Goal: Task Accomplishment & Management: Manage account settings

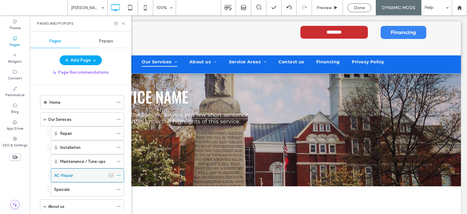
click at [119, 174] on icon at bounding box center [118, 175] width 4 height 4
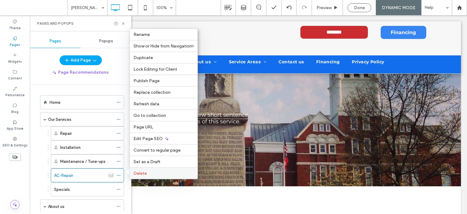
click at [135, 174] on span "Delete" at bounding box center [139, 173] width 13 height 5
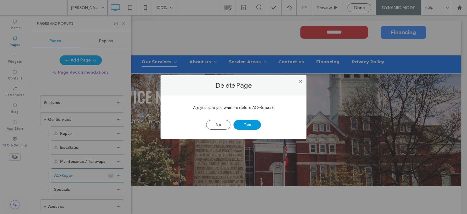
click at [246, 124] on button "Yes" at bounding box center [247, 125] width 27 height 10
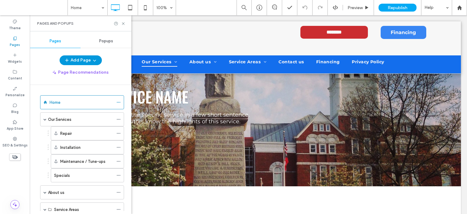
click at [93, 59] on icon "button" at bounding box center [94, 60] width 5 height 5
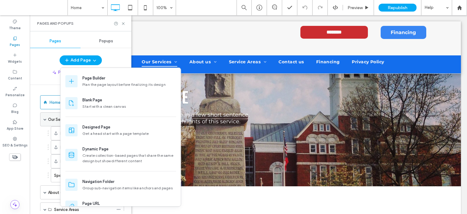
click at [46, 118] on span at bounding box center [44, 119] width 3 height 3
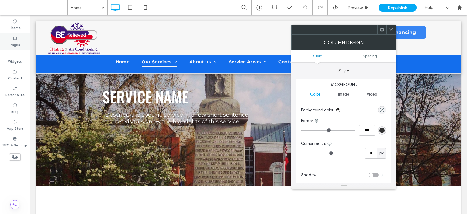
drag, startPoint x: 21, startPoint y: 39, endPoint x: 17, endPoint y: 40, distance: 4.8
click at [19, 39] on div "Pages" at bounding box center [15, 41] width 30 height 17
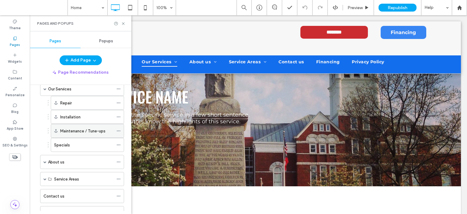
scroll to position [61, 0]
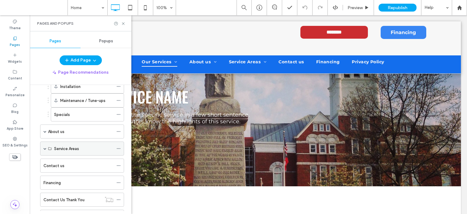
click at [77, 147] on label "Service Areas" at bounding box center [66, 148] width 25 height 11
click at [44, 147] on span at bounding box center [44, 148] width 3 height 3
click at [70, 146] on label "Service Areas" at bounding box center [66, 148] width 25 height 11
click at [117, 146] on icon at bounding box center [118, 148] width 4 height 4
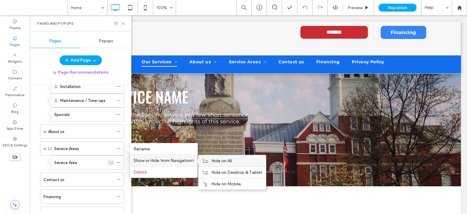
click at [213, 158] on span "Hide on All" at bounding box center [221, 160] width 21 height 5
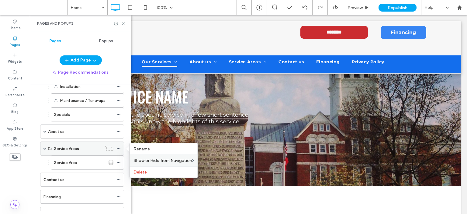
click at [119, 146] on icon at bounding box center [118, 148] width 4 height 4
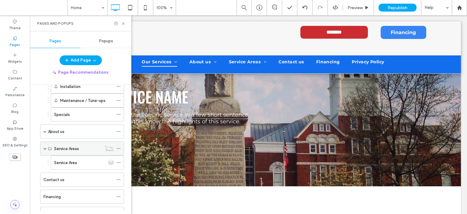
click at [119, 146] on icon at bounding box center [118, 148] width 4 height 4
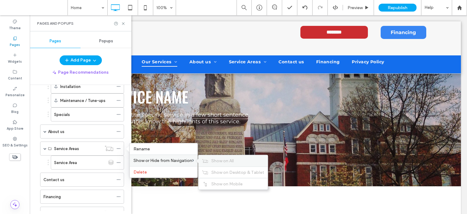
drag, startPoint x: 220, startPoint y: 159, endPoint x: 216, endPoint y: 159, distance: 4.0
click at [220, 159] on span "Show on All" at bounding box center [222, 160] width 23 height 5
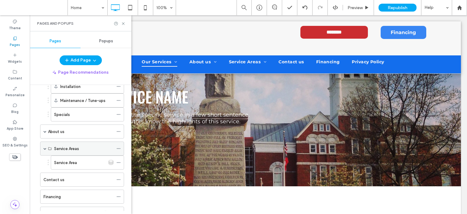
drag, startPoint x: 74, startPoint y: 146, endPoint x: 56, endPoint y: 143, distance: 18.7
click at [56, 143] on div "Service Areas" at bounding box center [83, 148] width 59 height 13
click at [117, 146] on icon at bounding box center [118, 148] width 4 height 4
click at [117, 160] on icon at bounding box center [118, 162] width 4 height 4
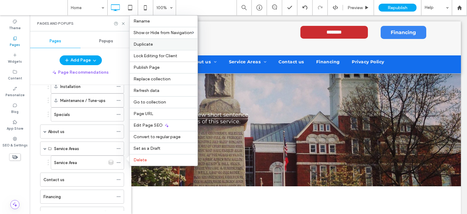
click at [160, 45] on label "Duplicate" at bounding box center [163, 44] width 61 height 5
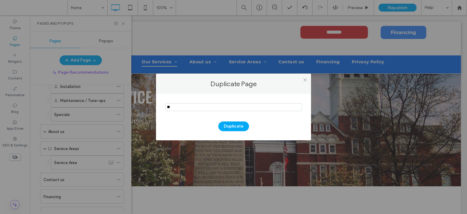
type input "*"
type input "*********"
click at [236, 126] on button "Duplicate" at bounding box center [233, 126] width 31 height 10
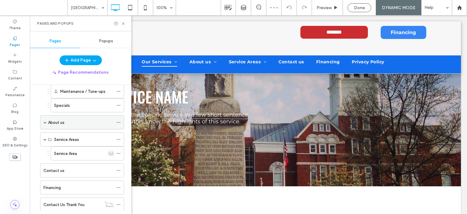
scroll to position [61, 0]
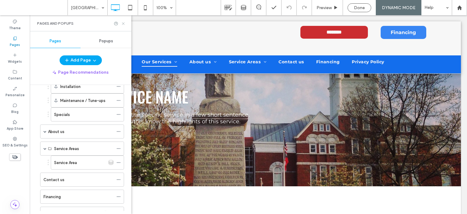
click at [124, 25] on icon at bounding box center [123, 23] width 5 height 5
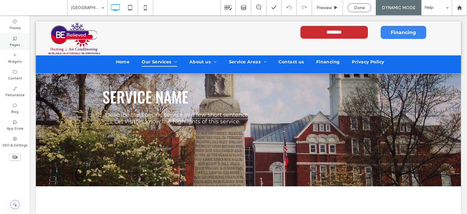
click at [12, 38] on icon at bounding box center [14, 38] width 5 height 5
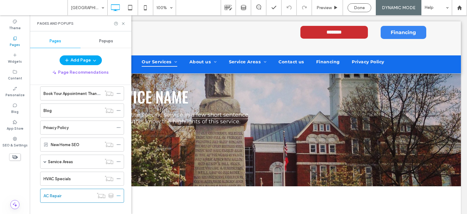
scroll to position [202, 0]
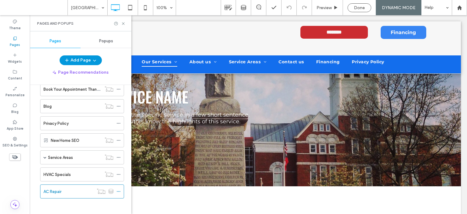
click at [93, 60] on icon "button" at bounding box center [94, 60] width 5 height 5
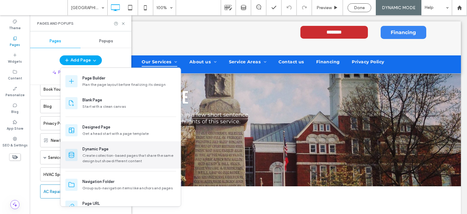
scroll to position [13, 0]
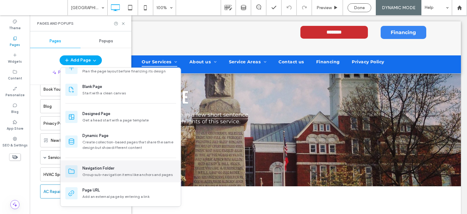
click at [122, 172] on div "Group sub-navigation items like anchors and pages" at bounding box center [129, 174] width 94 height 5
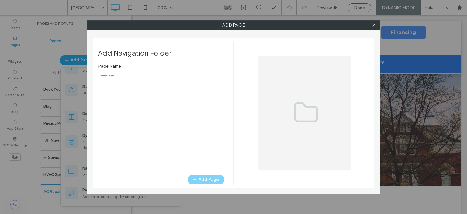
click at [140, 80] on input "notEmpty" at bounding box center [161, 77] width 126 height 11
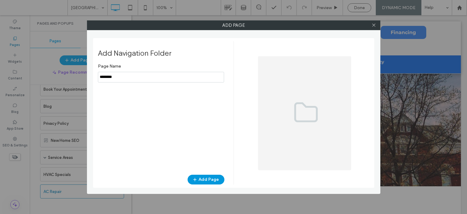
type input "********"
click at [210, 176] on button "Add Page" at bounding box center [206, 180] width 37 height 10
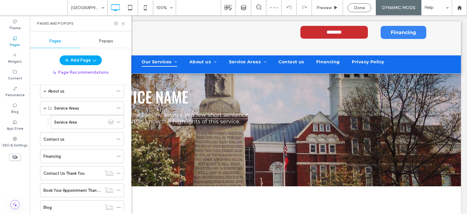
scroll to position [81, 0]
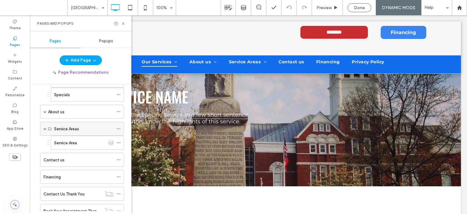
click at [117, 127] on icon at bounding box center [118, 128] width 4 height 4
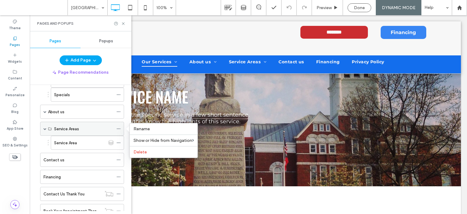
click at [46, 126] on div "Service Areas" at bounding box center [82, 129] width 84 height 14
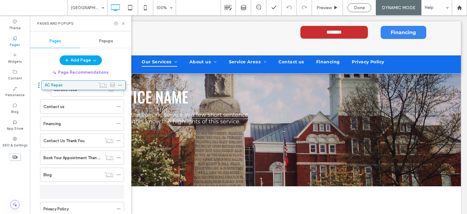
scroll to position [122, 0]
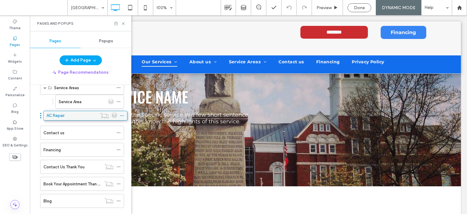
drag, startPoint x: 90, startPoint y: 156, endPoint x: 92, endPoint y: 117, distance: 38.7
click at [117, 113] on icon at bounding box center [118, 115] width 4 height 4
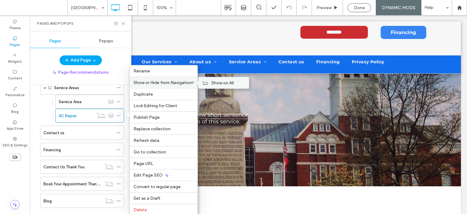
click at [237, 82] on label "Show on All" at bounding box center [228, 82] width 34 height 5
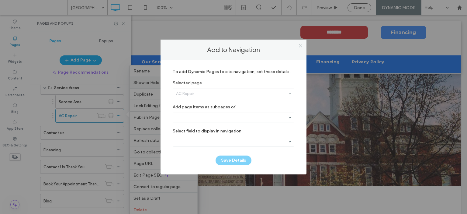
click at [234, 92] on div "AC Repair" at bounding box center [233, 93] width 121 height 9
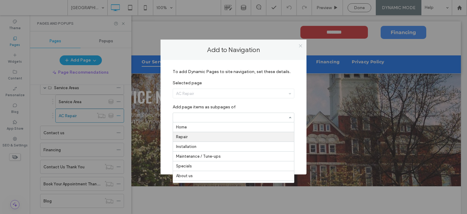
click at [300, 46] on icon at bounding box center [300, 45] width 5 height 5
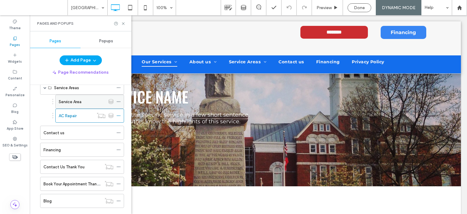
click at [118, 99] on icon at bounding box center [118, 101] width 4 height 4
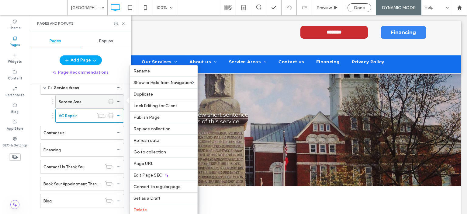
click at [119, 99] on icon at bounding box center [118, 101] width 4 height 4
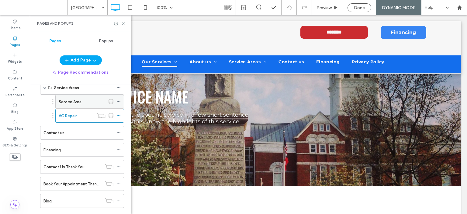
click at [119, 99] on icon at bounding box center [118, 101] width 4 height 4
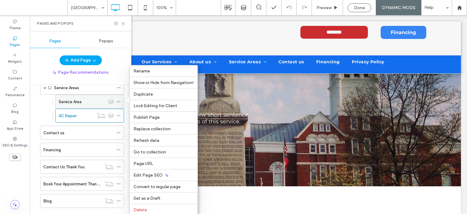
click at [119, 99] on icon at bounding box center [118, 101] width 4 height 4
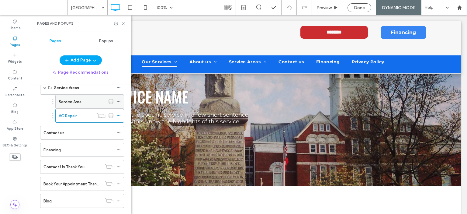
click at [118, 99] on icon at bounding box center [118, 101] width 4 height 4
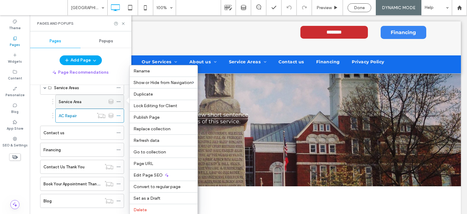
click at [92, 102] on div "Service Area" at bounding box center [82, 102] width 47 height 6
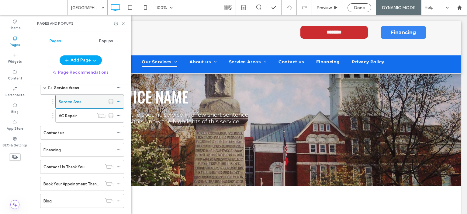
click at [118, 99] on icon at bounding box center [118, 101] width 4 height 4
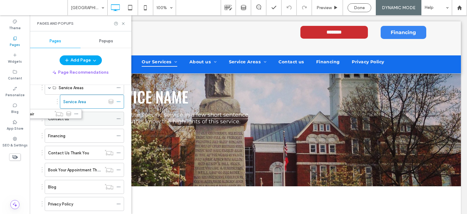
drag, startPoint x: 93, startPoint y: 114, endPoint x: 54, endPoint y: 115, distance: 39.0
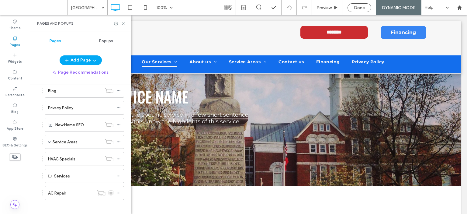
scroll to position [219, 0]
click at [118, 189] on icon at bounding box center [118, 191] width 4 height 4
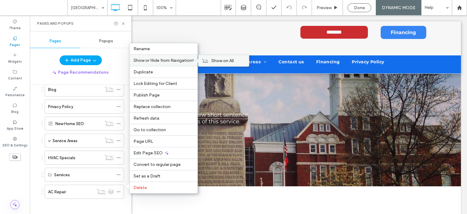
click at [202, 61] on div "Show on All" at bounding box center [224, 60] width 50 height 11
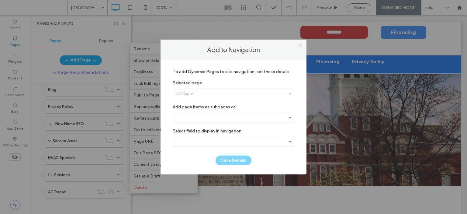
click at [186, 92] on div "AC Repair" at bounding box center [233, 93] width 121 height 9
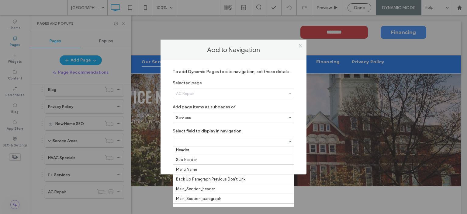
scroll to position [30, 0]
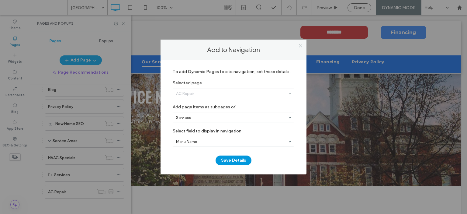
click at [232, 161] on button "Save Details" at bounding box center [234, 160] width 36 height 10
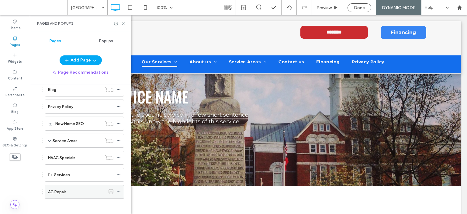
click at [121, 189] on icon at bounding box center [118, 191] width 4 height 4
click at [85, 189] on div "AC Repair" at bounding box center [76, 192] width 57 height 6
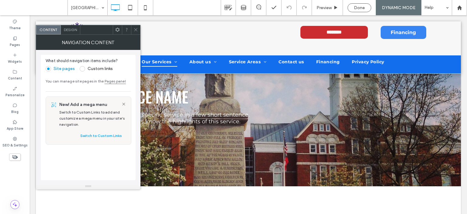
click at [136, 29] on use at bounding box center [135, 29] width 3 height 3
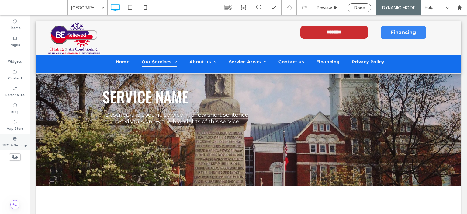
click at [14, 138] on icon at bounding box center [14, 138] width 5 height 5
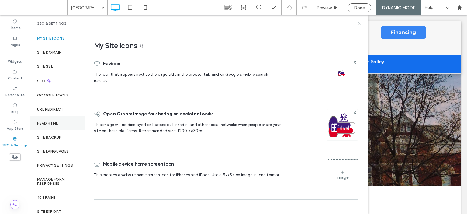
click at [47, 121] on label "Head HTML" at bounding box center [47, 123] width 21 height 4
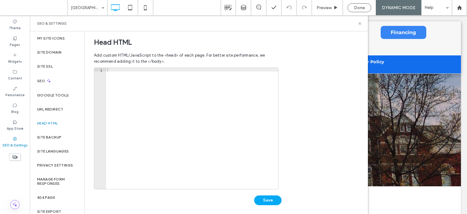
scroll to position [203, 0]
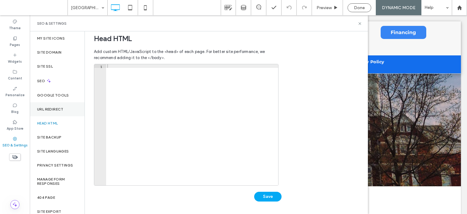
click at [51, 108] on label "URL Redirect" at bounding box center [50, 109] width 26 height 4
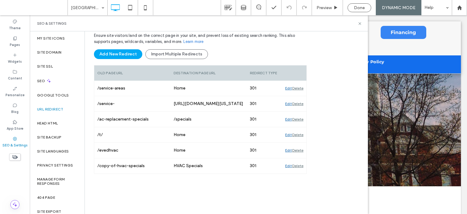
scroll to position [68, 0]
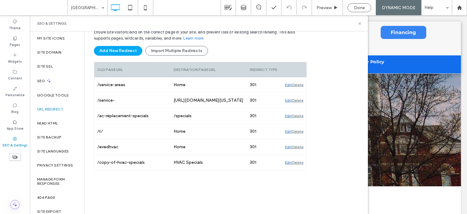
click at [230, 47] on div "Add New Redirect Import Multiple Redirects" at bounding box center [200, 51] width 213 height 10
click at [51, 51] on label "Site Domain" at bounding box center [49, 52] width 24 height 4
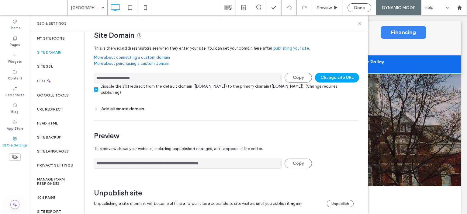
scroll to position [16, 0]
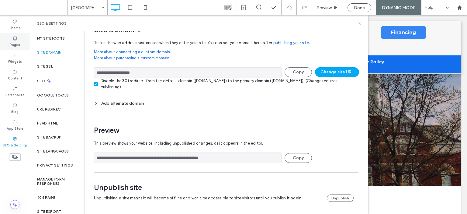
click at [19, 42] on label "Pages" at bounding box center [15, 44] width 10 height 7
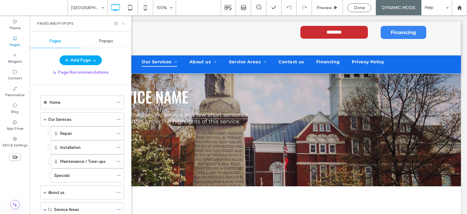
click at [122, 24] on icon at bounding box center [123, 23] width 5 height 5
